Goal: Transaction & Acquisition: Obtain resource

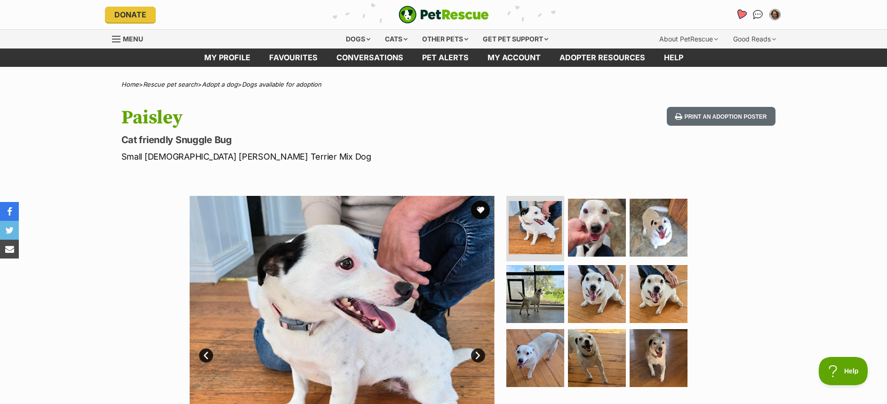
click at [743, 12] on icon "Favourites" at bounding box center [740, 14] width 11 height 11
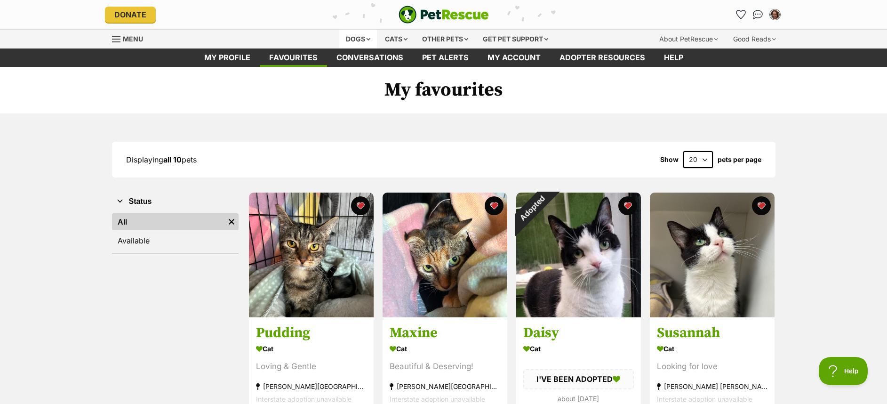
click at [366, 42] on div "Dogs" at bounding box center [358, 39] width 38 height 19
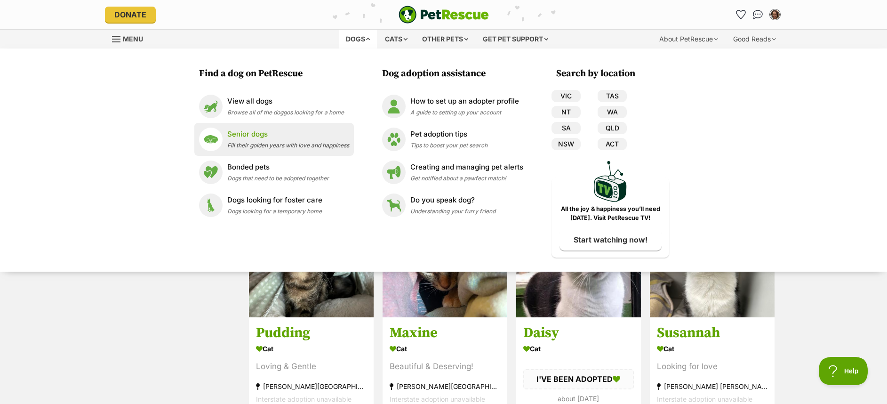
click at [259, 142] on span "Fill their golden years with love and happiness" at bounding box center [288, 145] width 122 height 7
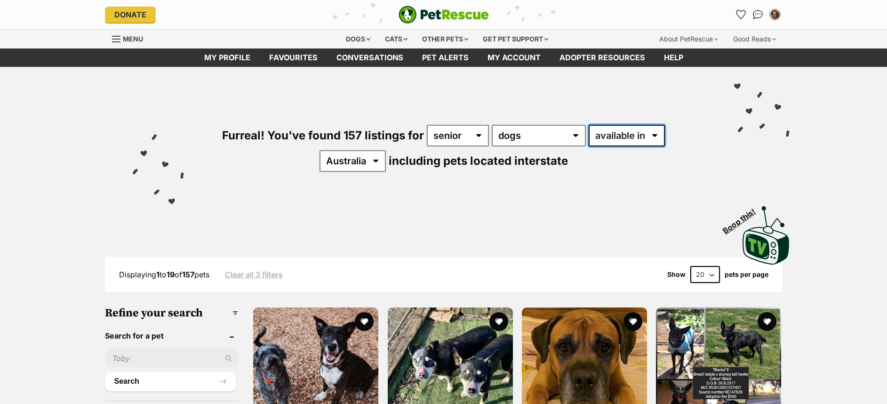
click at [641, 129] on select "available in located in" at bounding box center [627, 136] width 76 height 22
click at [488, 209] on div "Visit PetRescue TV (external site) Boop this!" at bounding box center [444, 232] width 692 height 69
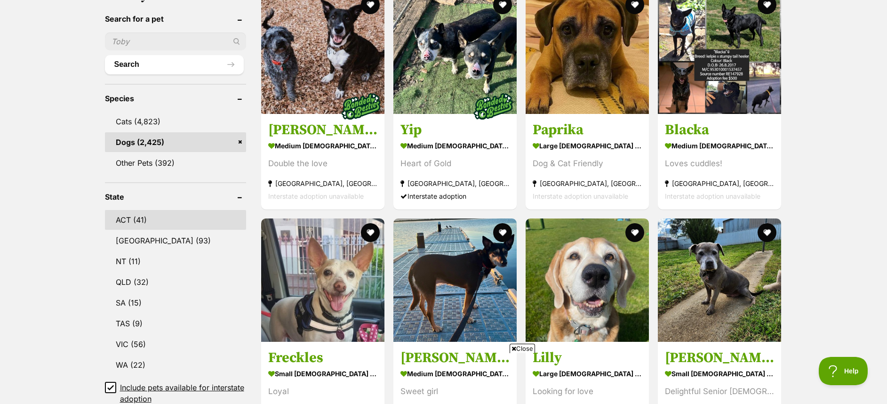
scroll to position [353, 0]
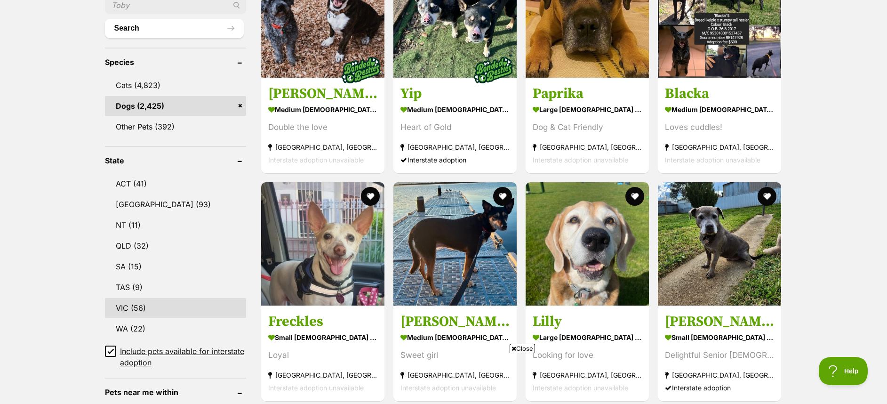
click at [133, 310] on link "VIC (56)" at bounding box center [175, 308] width 141 height 20
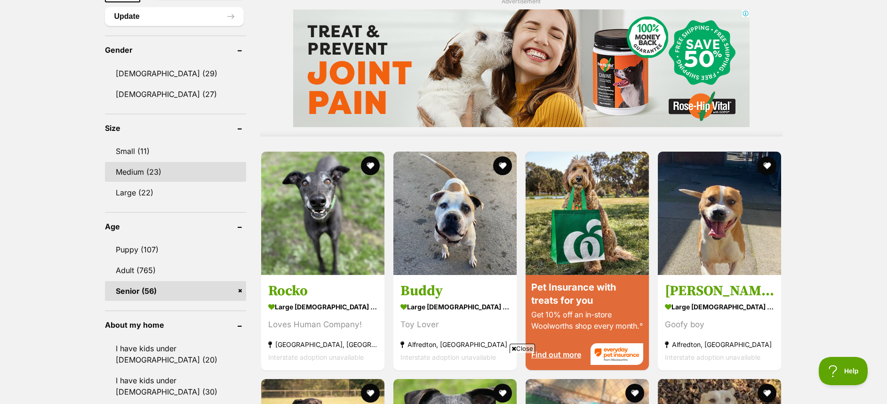
scroll to position [776, 0]
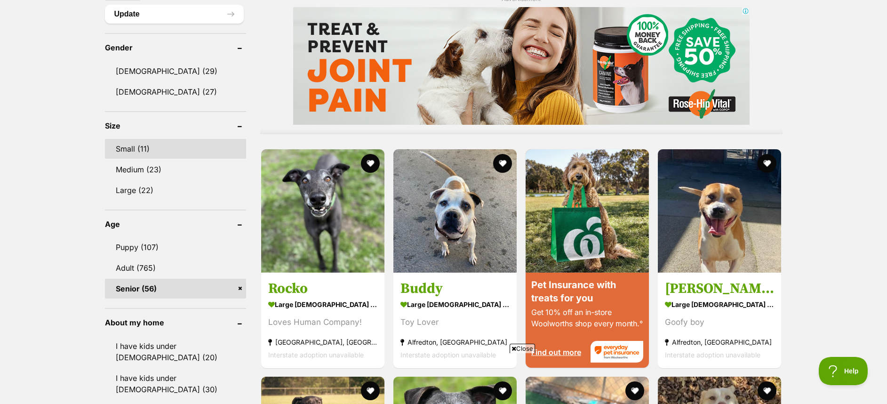
click at [153, 142] on link "Small (11)" at bounding box center [175, 149] width 141 height 20
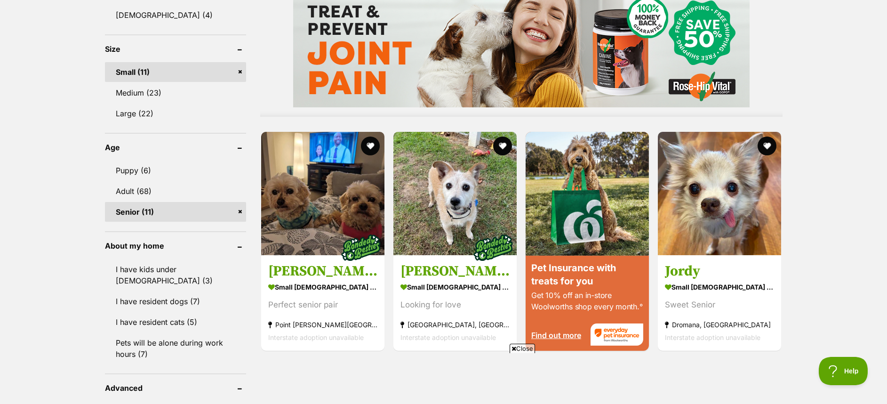
scroll to position [917, 0]
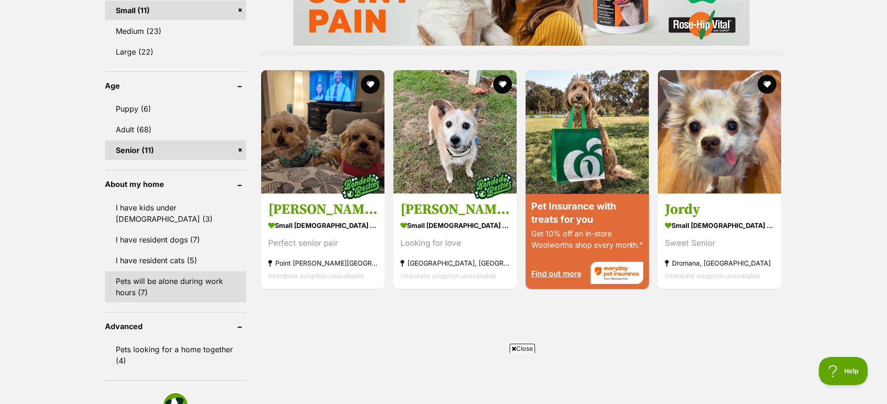
click at [162, 279] on link "Pets will be alone during work hours (7)" at bounding box center [175, 286] width 141 height 31
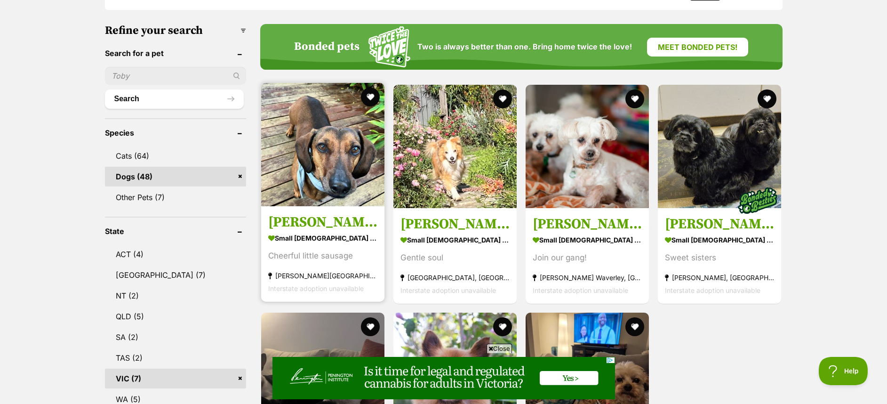
click at [333, 187] on img at bounding box center [322, 144] width 123 height 123
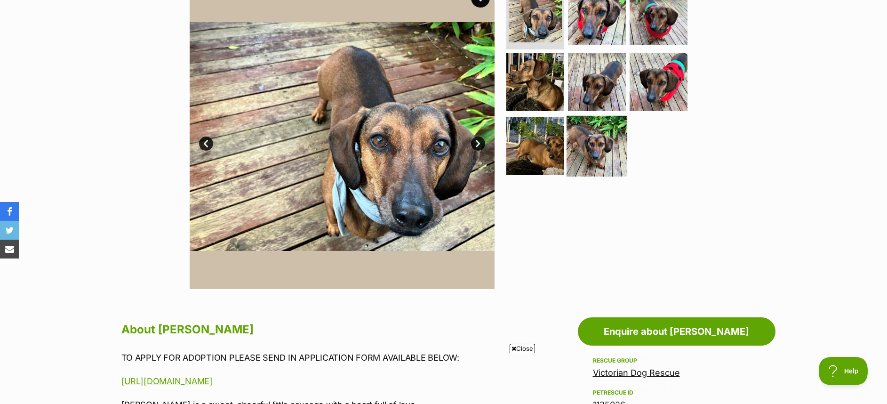
click at [601, 150] on img at bounding box center [596, 146] width 61 height 61
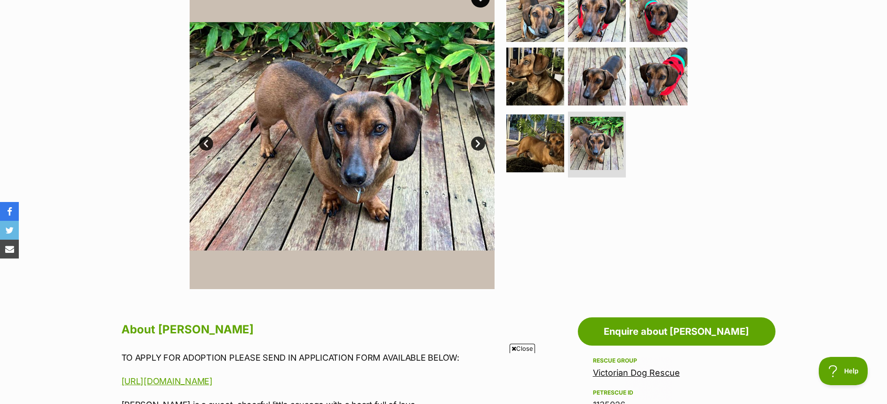
click at [476, 148] on link "Next" at bounding box center [478, 143] width 14 height 14
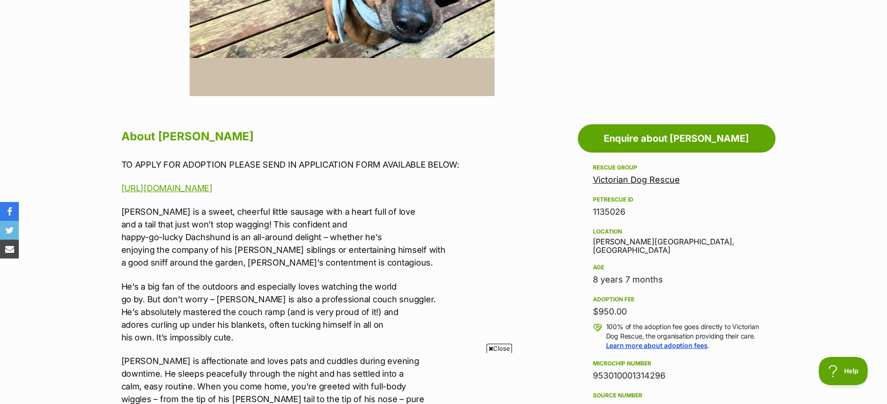
scroll to position [423, 0]
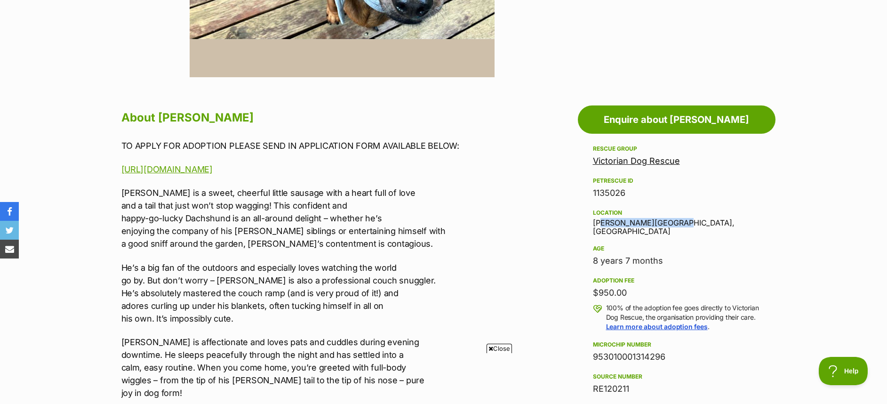
drag, startPoint x: 682, startPoint y: 222, endPoint x: 587, endPoint y: 215, distance: 95.7
click at [587, 215] on aside "Rescue group Victorian Dog Rescue PetRescue ID 1135026 Location Patterson Lakes…" at bounding box center [677, 361] width 198 height 437
copy div "atterson Lakes, VIC"
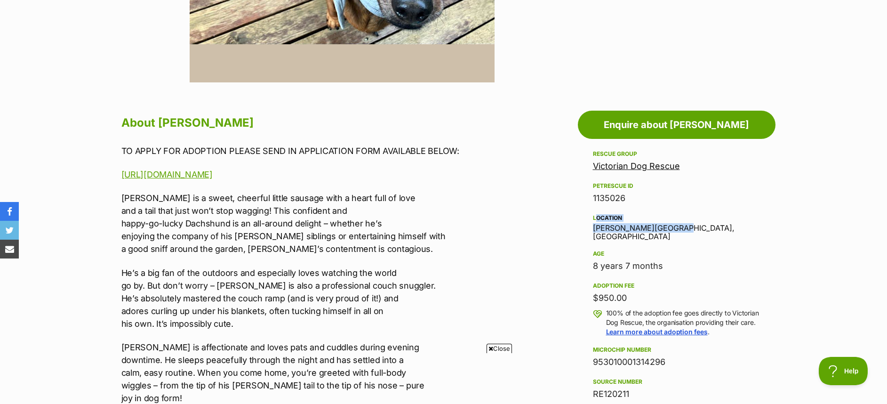
scroll to position [141, 0]
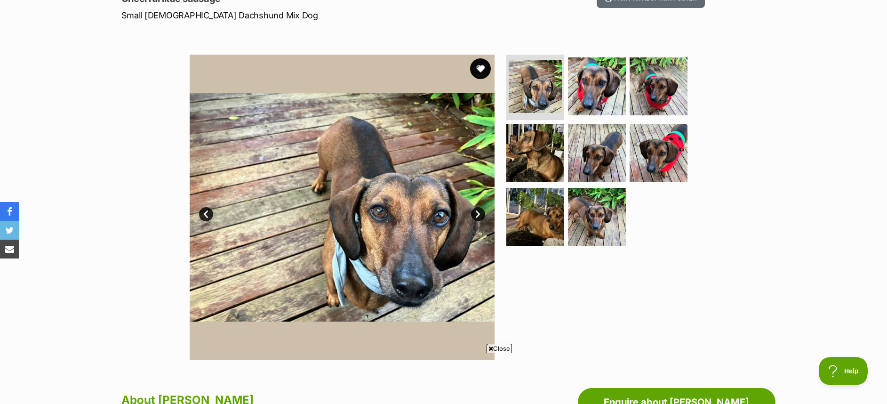
click at [479, 67] on button "favourite" at bounding box center [480, 68] width 21 height 21
click at [653, 151] on img at bounding box center [658, 152] width 61 height 61
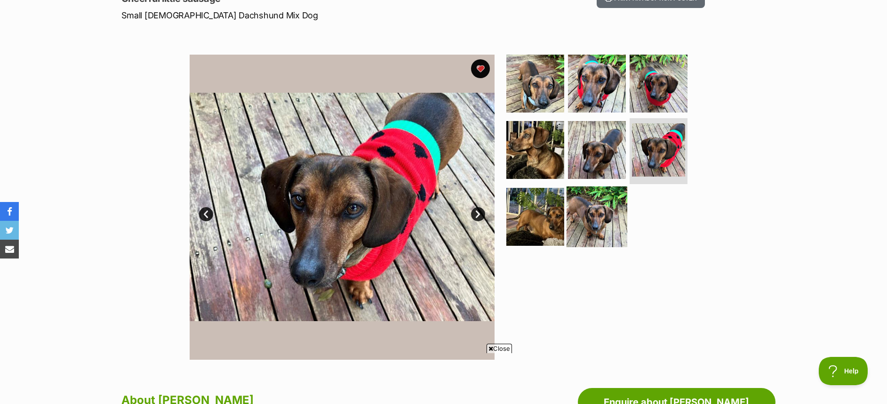
click at [608, 216] on img at bounding box center [596, 216] width 61 height 61
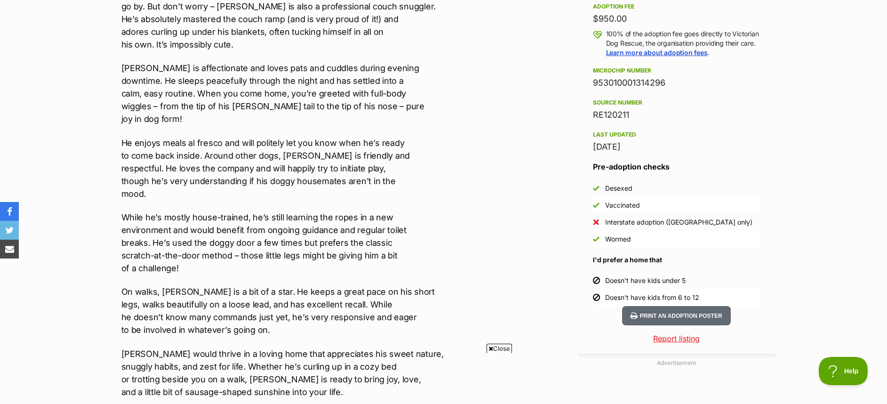
scroll to position [706, 0]
